Goal: Navigation & Orientation: Find specific page/section

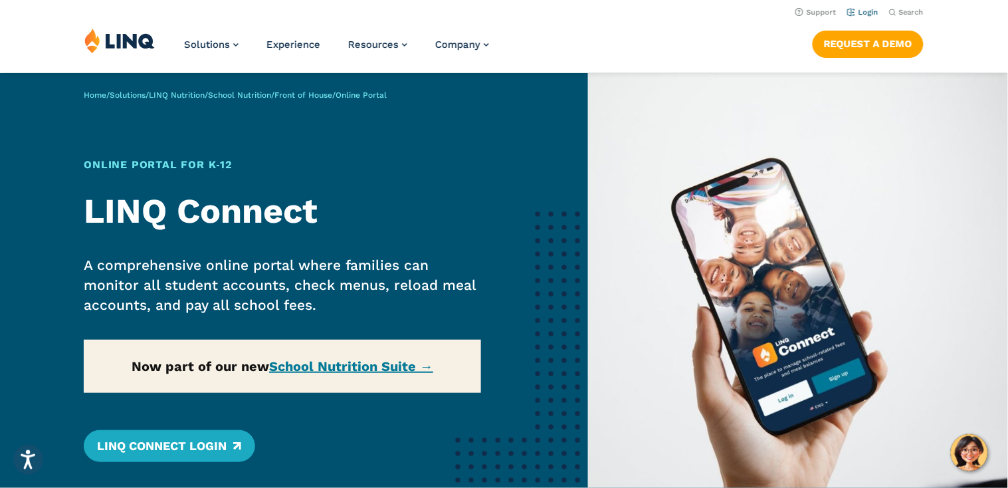
click at [863, 14] on link "Login" at bounding box center [862, 12] width 31 height 9
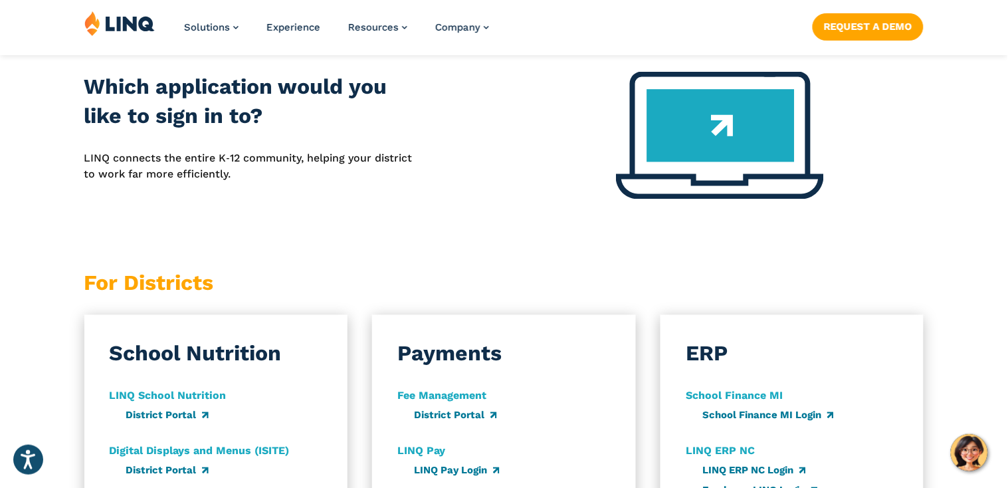
scroll to position [725, 0]
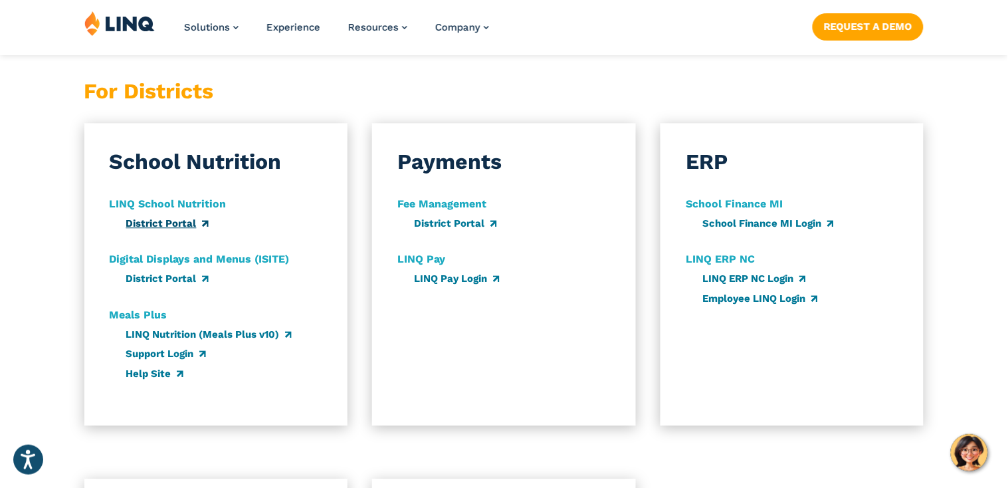
click at [186, 228] on link "District Portal" at bounding box center [167, 223] width 82 height 12
